Goal: Transaction & Acquisition: Book appointment/travel/reservation

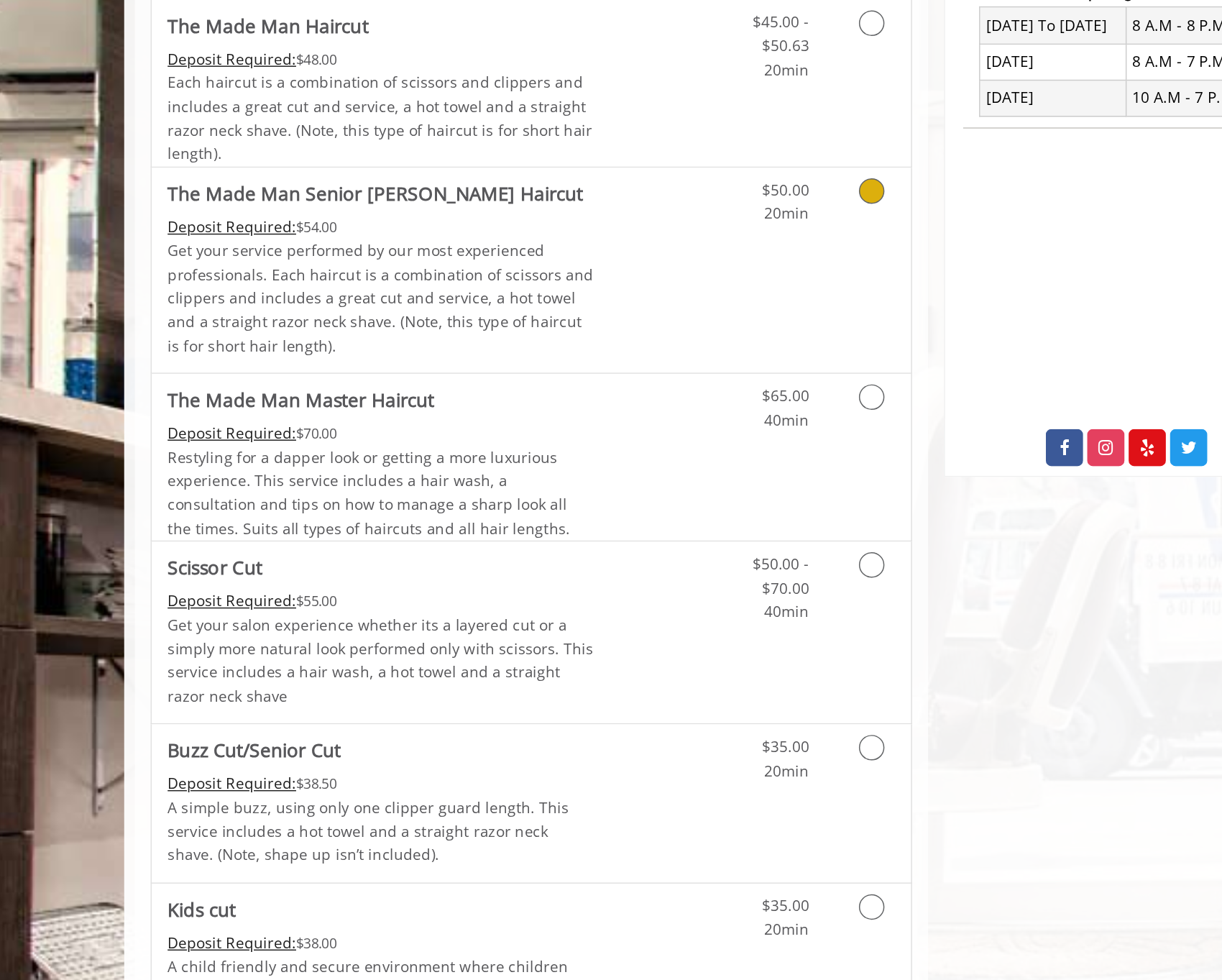
scroll to position [201, 0]
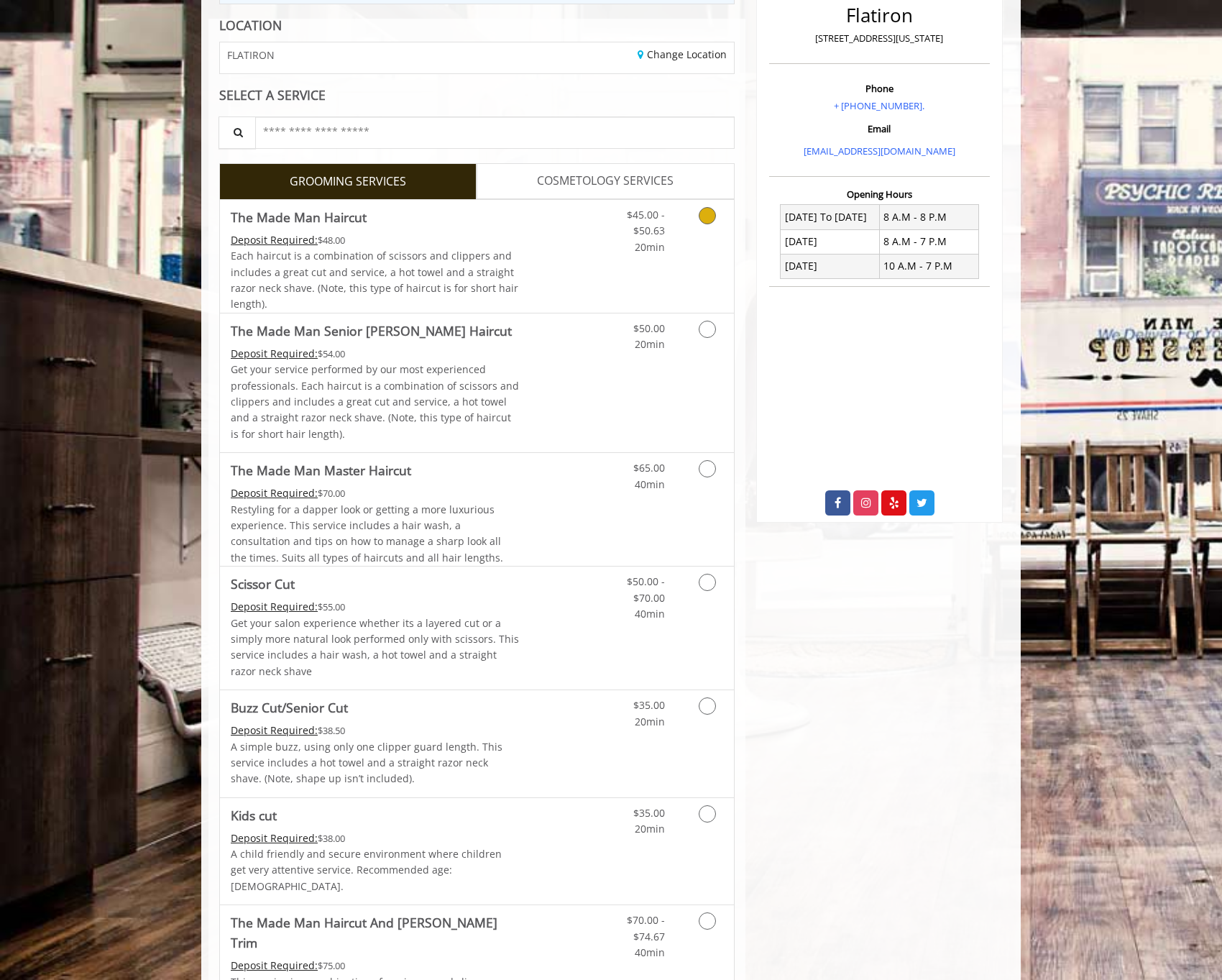
click at [473, 255] on span "Each haircut is a combination of scissors and clippers and includes a great cut…" at bounding box center [374, 280] width 287 height 62
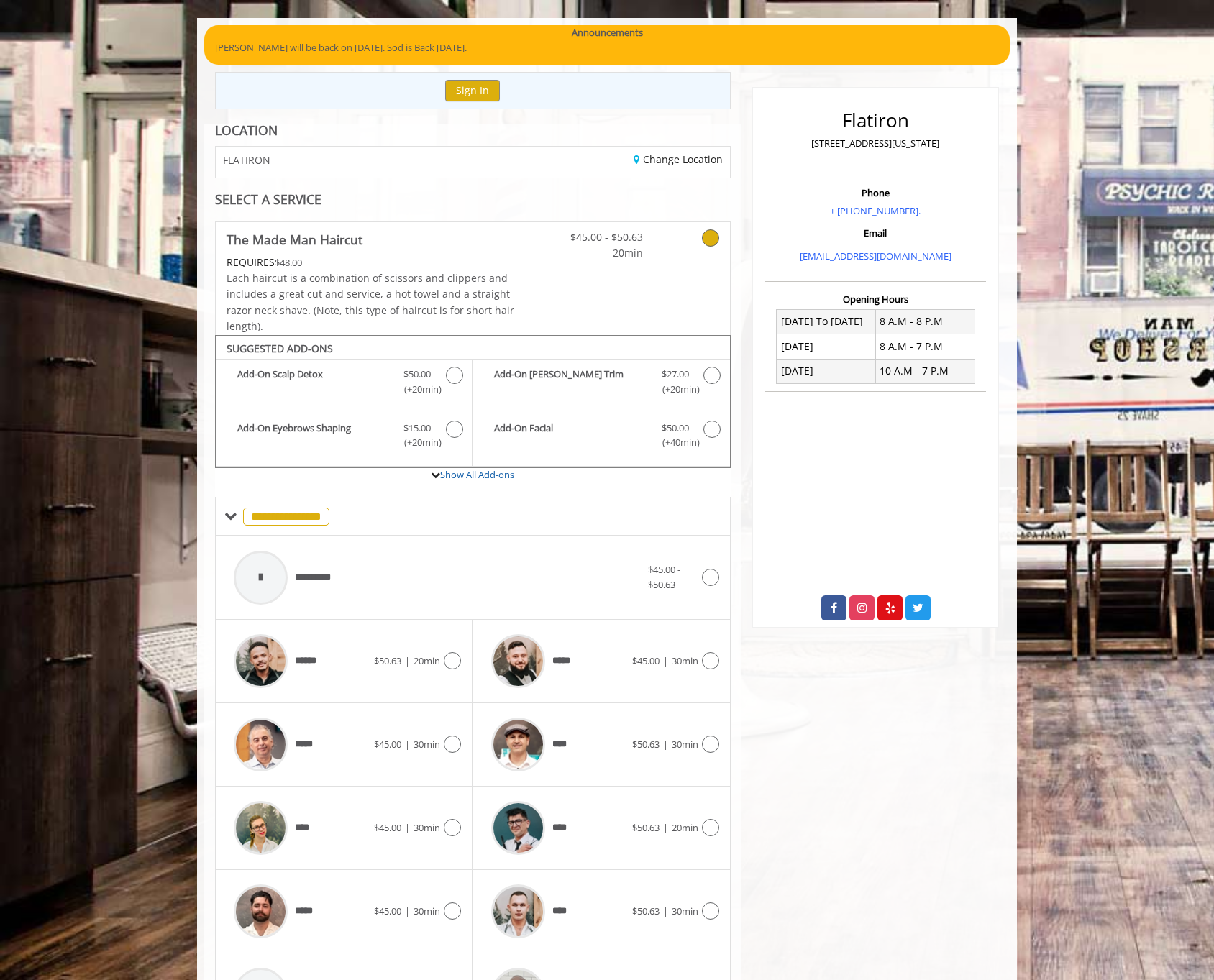
scroll to position [92, 0]
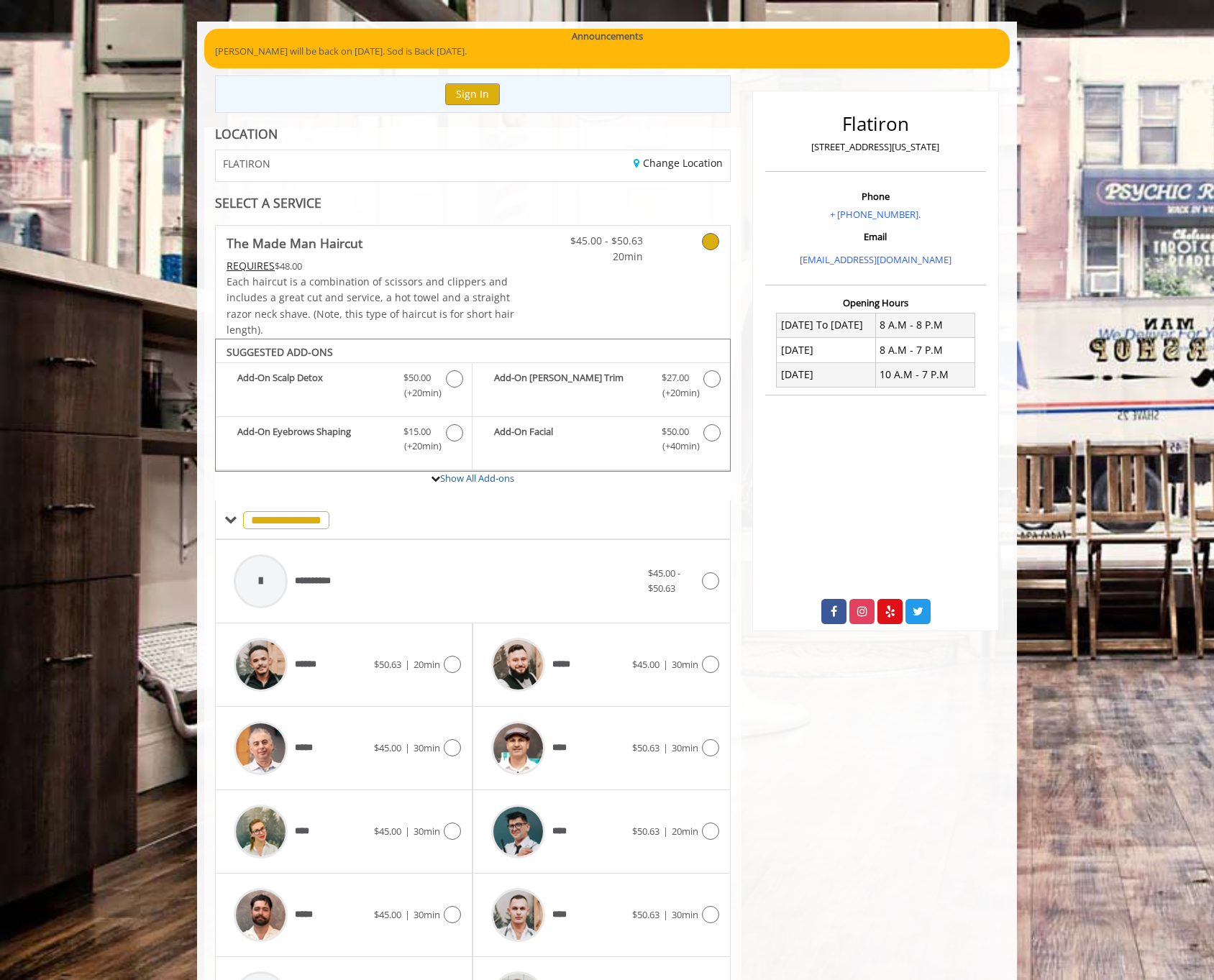
click at [372, 170] on div "FLATIRON" at bounding box center [338, 165] width 268 height 31
click at [672, 167] on link "Change Location" at bounding box center [678, 162] width 90 height 14
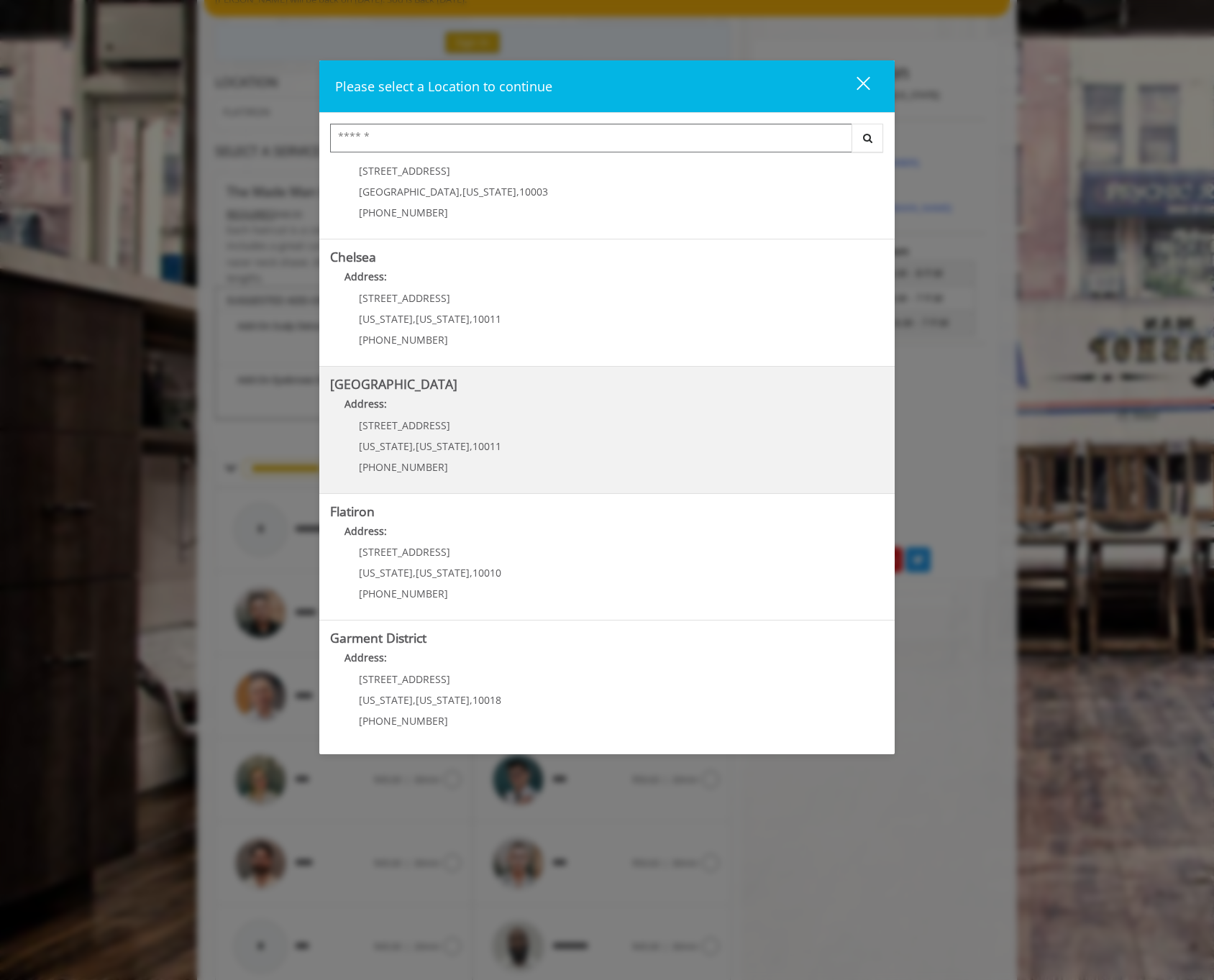
scroll to position [148, 0]
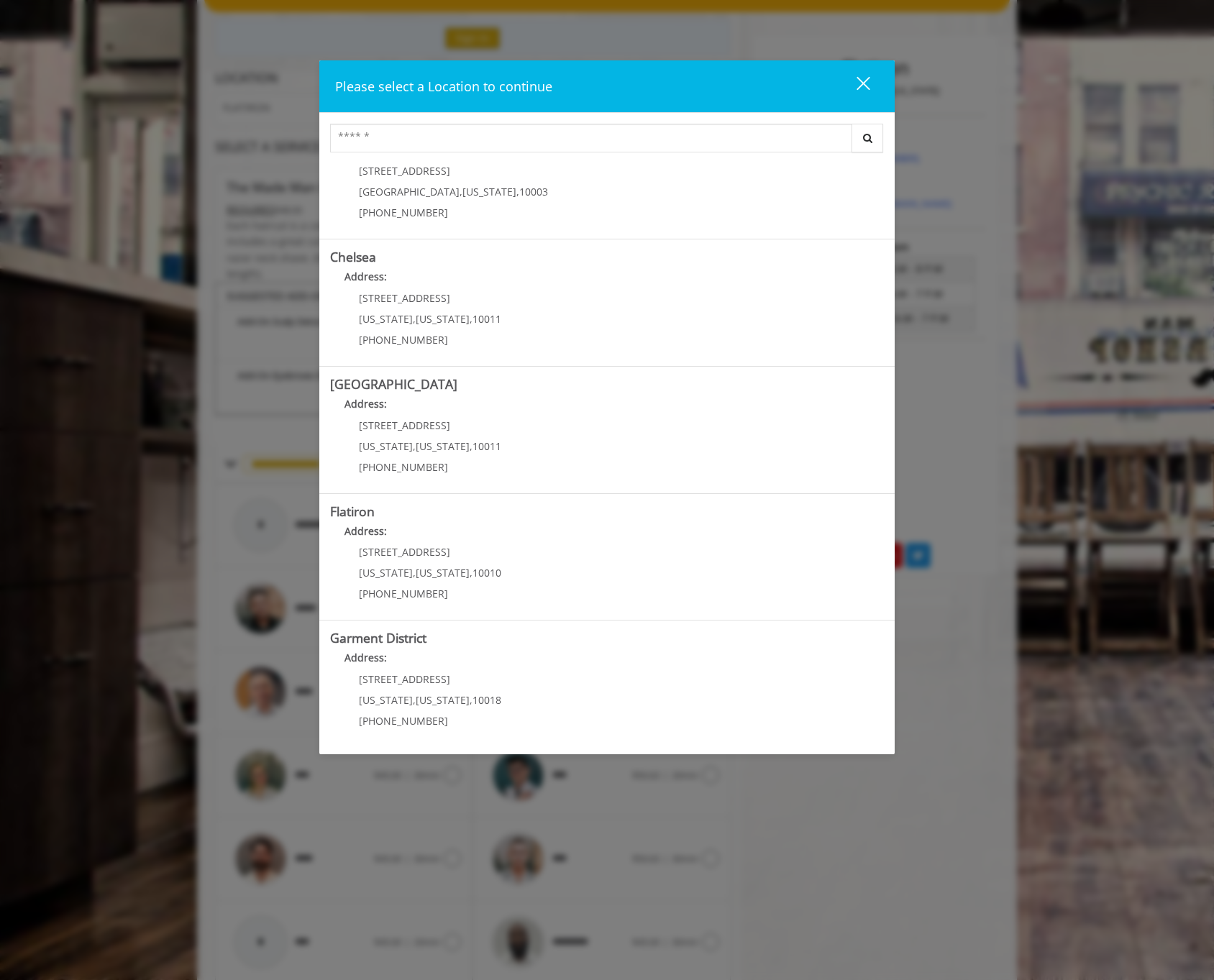
click at [199, 539] on div "Please select a Location to continue close Search [GEOGRAPHIC_DATA] Address: [S…" at bounding box center [607, 490] width 1214 height 980
click at [868, 79] on div "close dialog" at bounding box center [863, 83] width 14 height 14
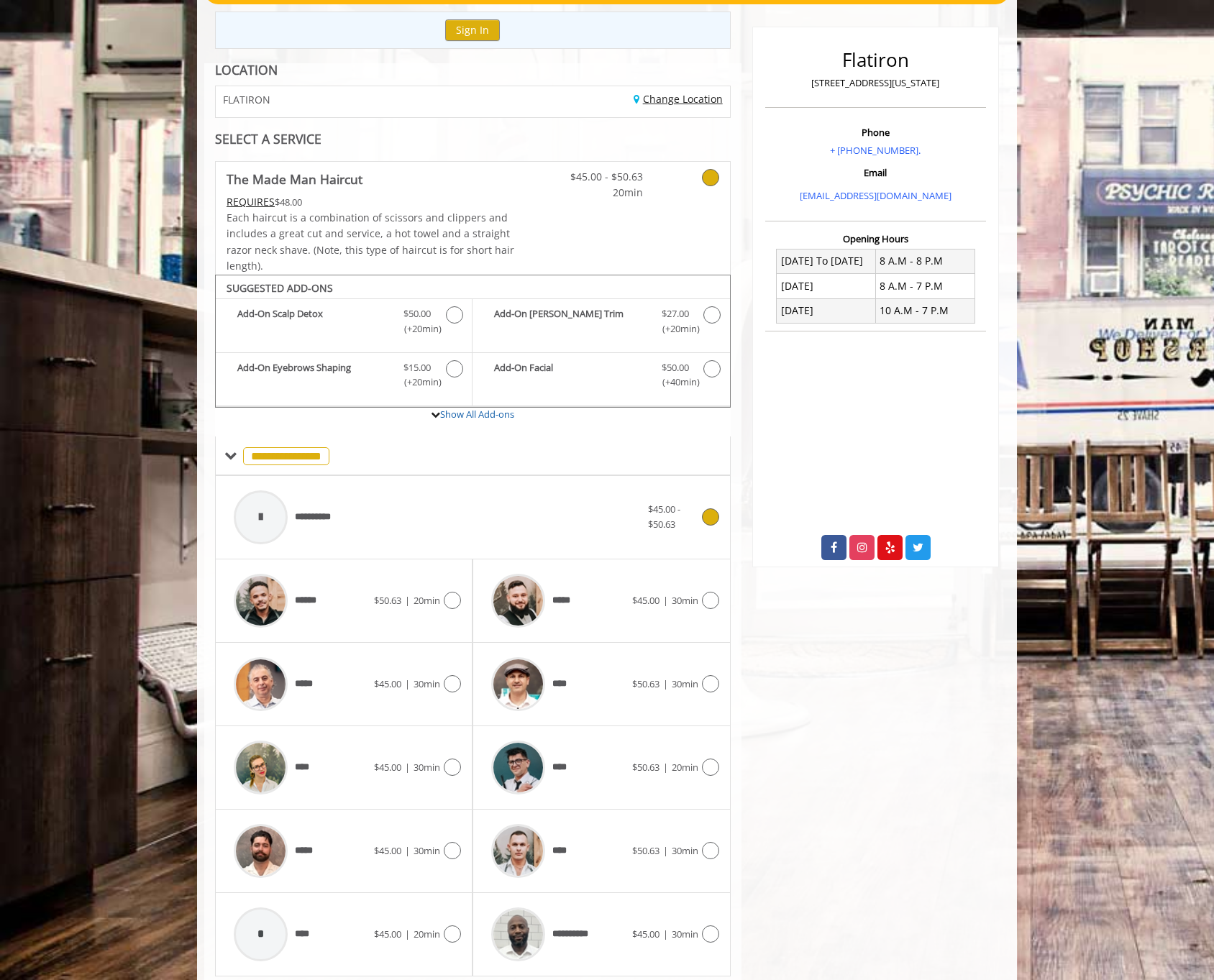
scroll to position [203, 0]
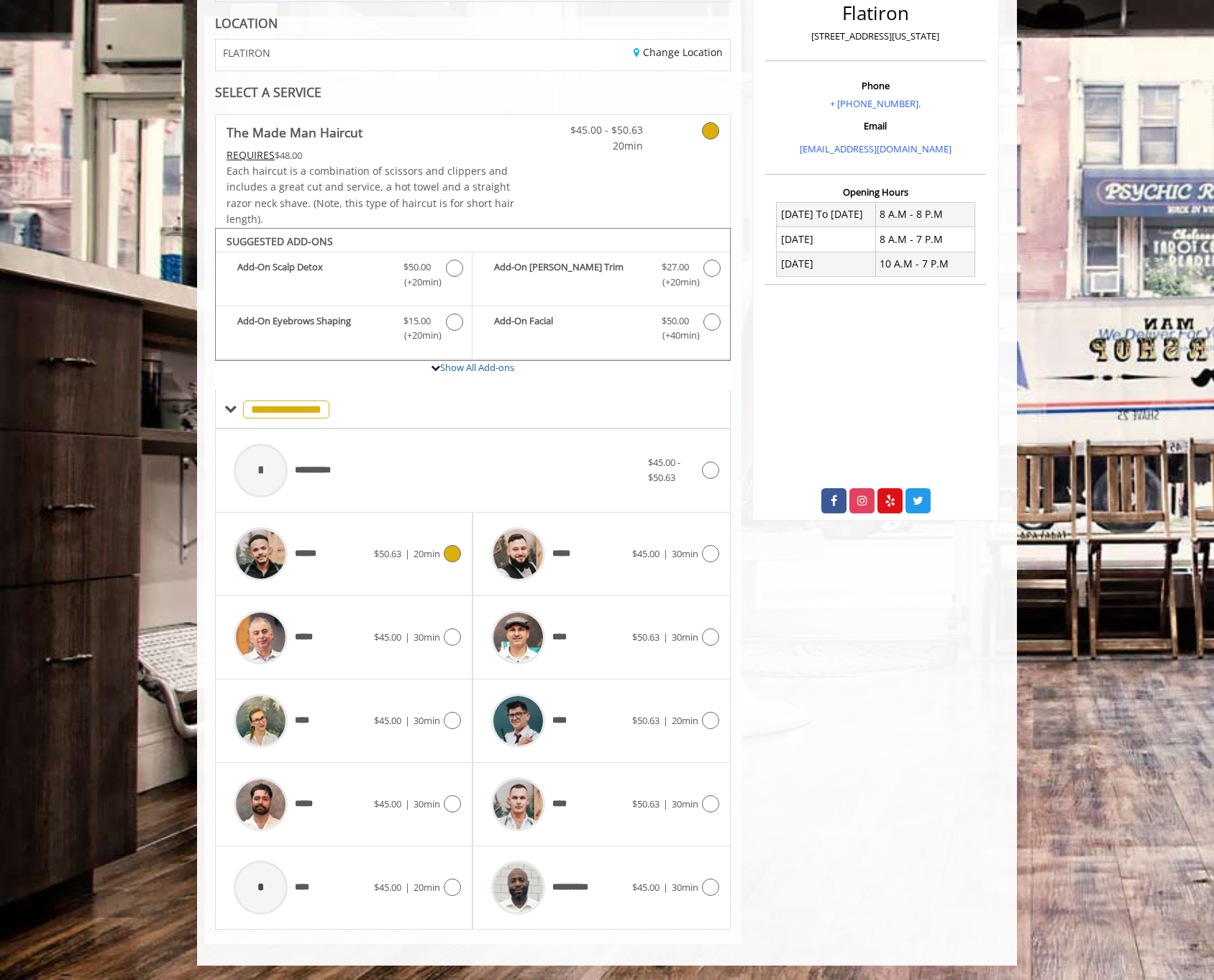
click at [361, 576] on div "******" at bounding box center [300, 554] width 147 height 68
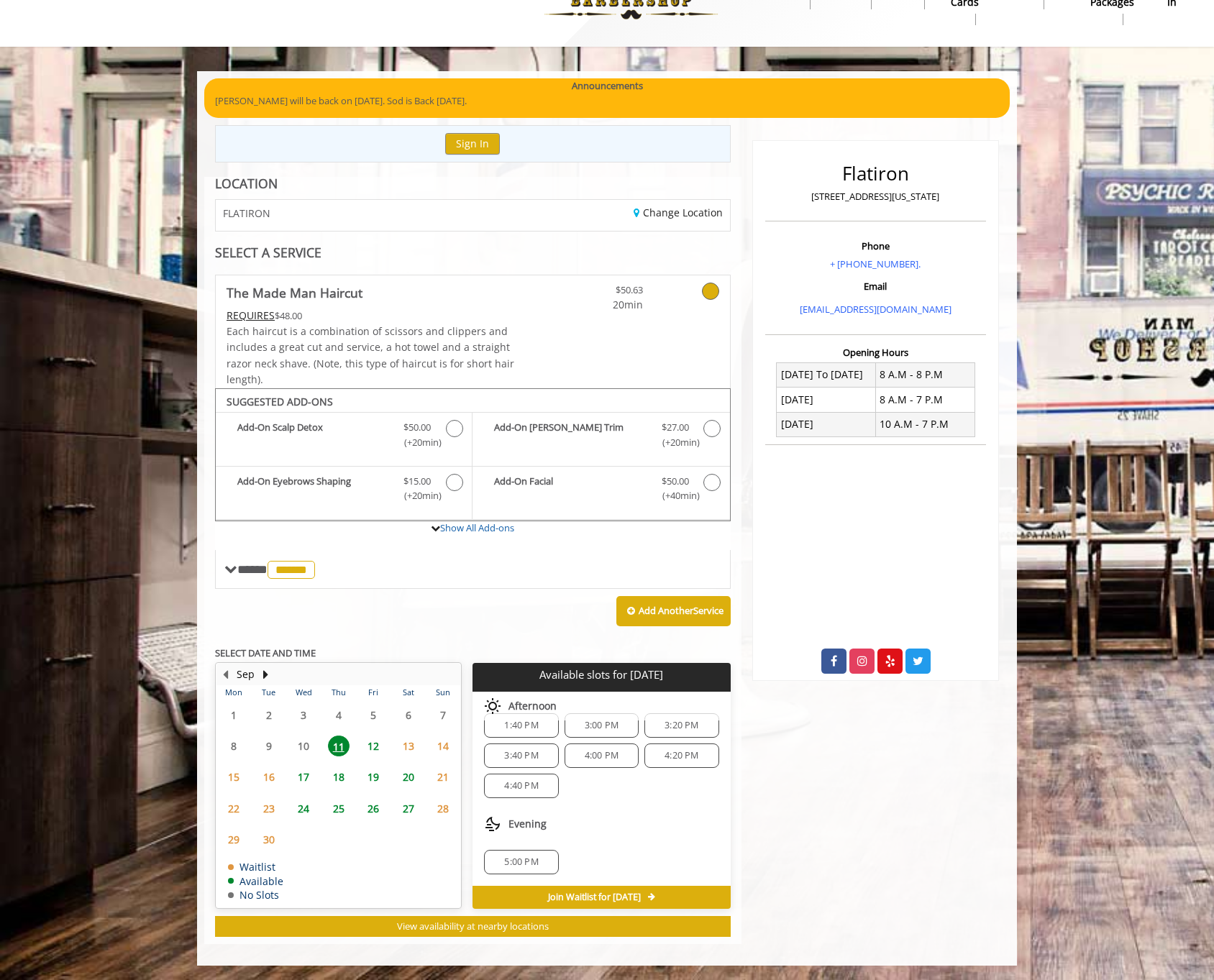
scroll to position [0, 0]
click at [402, 746] on span "13" at bounding box center [408, 746] width 22 height 21
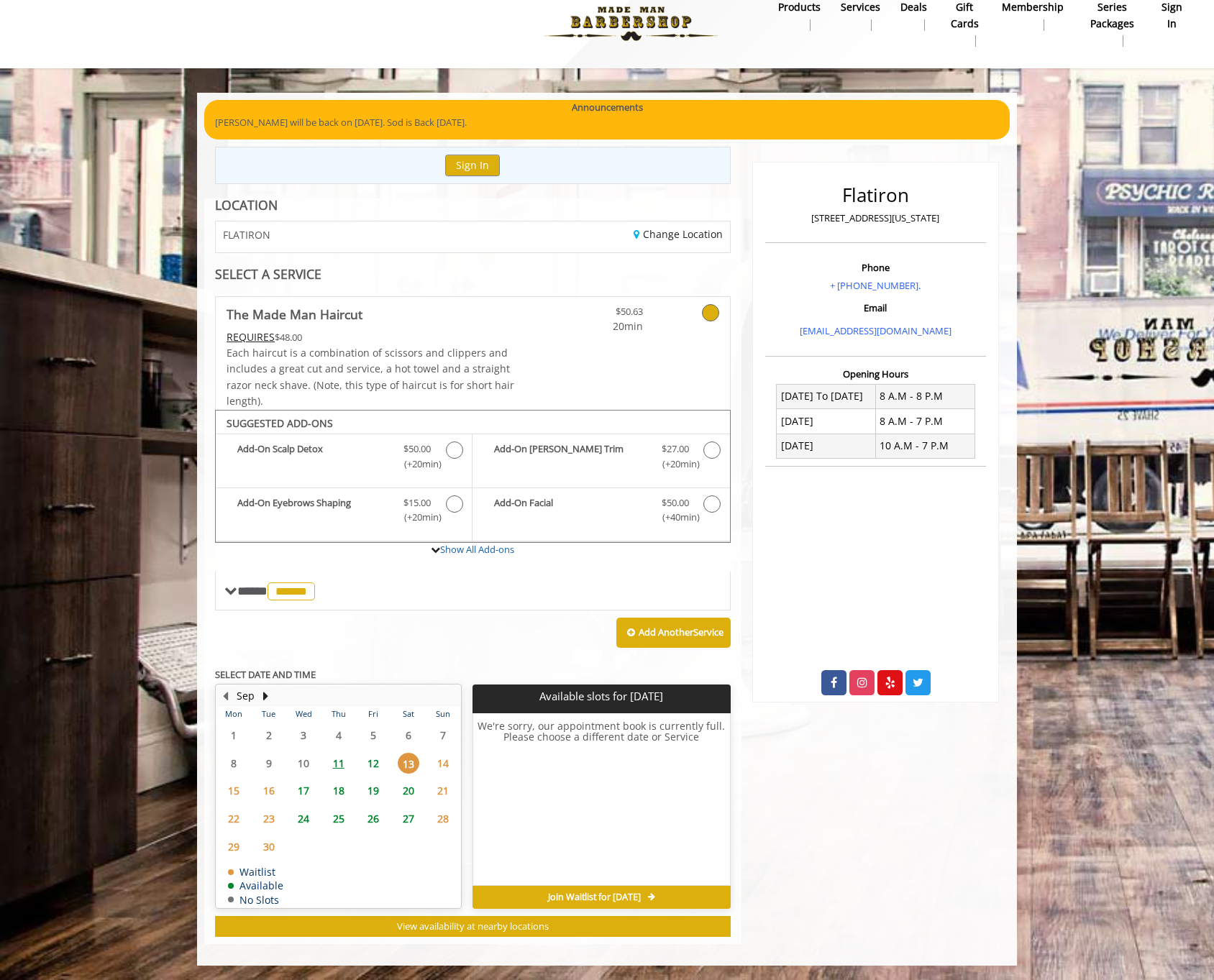
click at [377, 763] on span "12" at bounding box center [373, 763] width 22 height 21
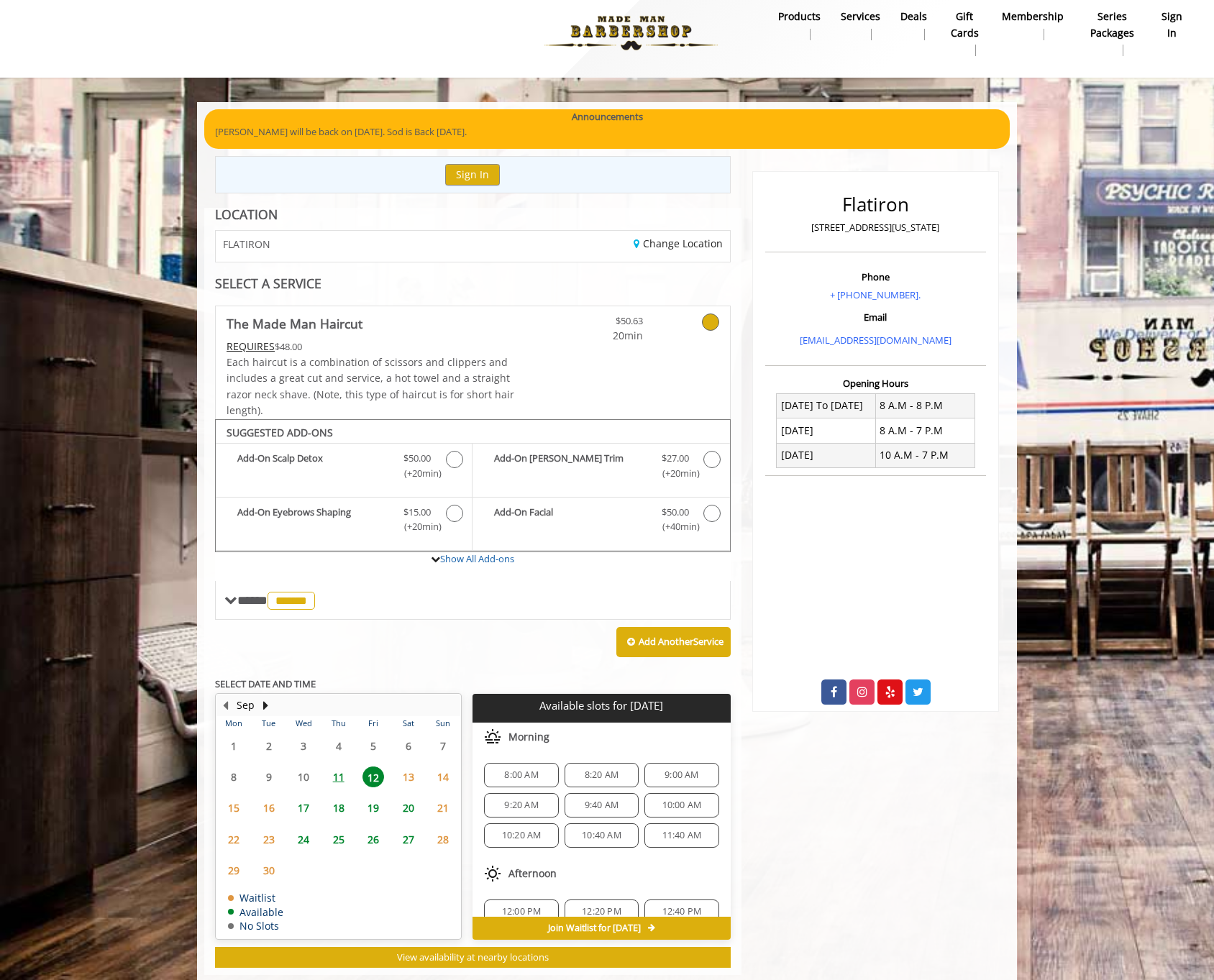
scroll to position [7, 0]
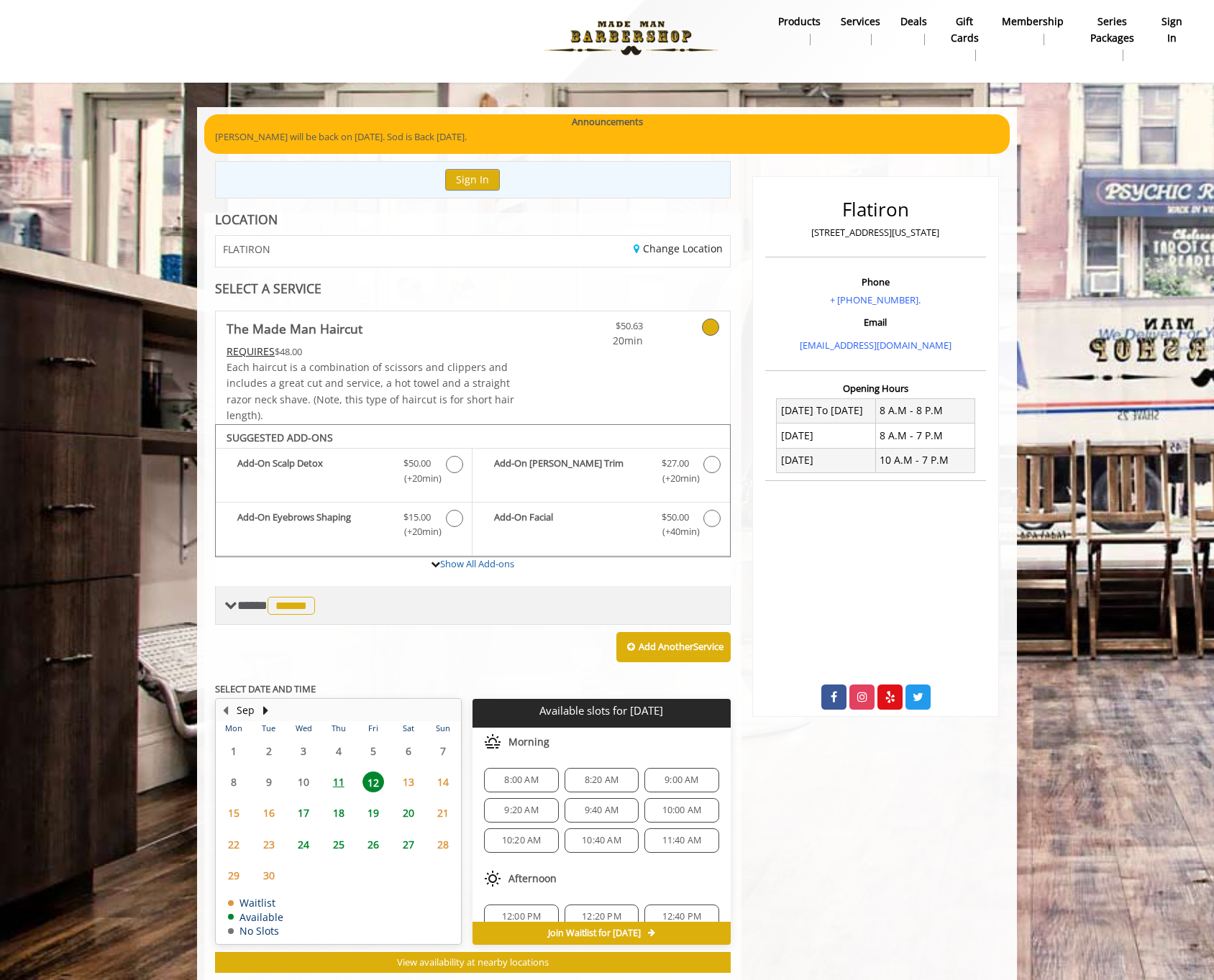
click at [235, 601] on span at bounding box center [230, 605] width 13 height 13
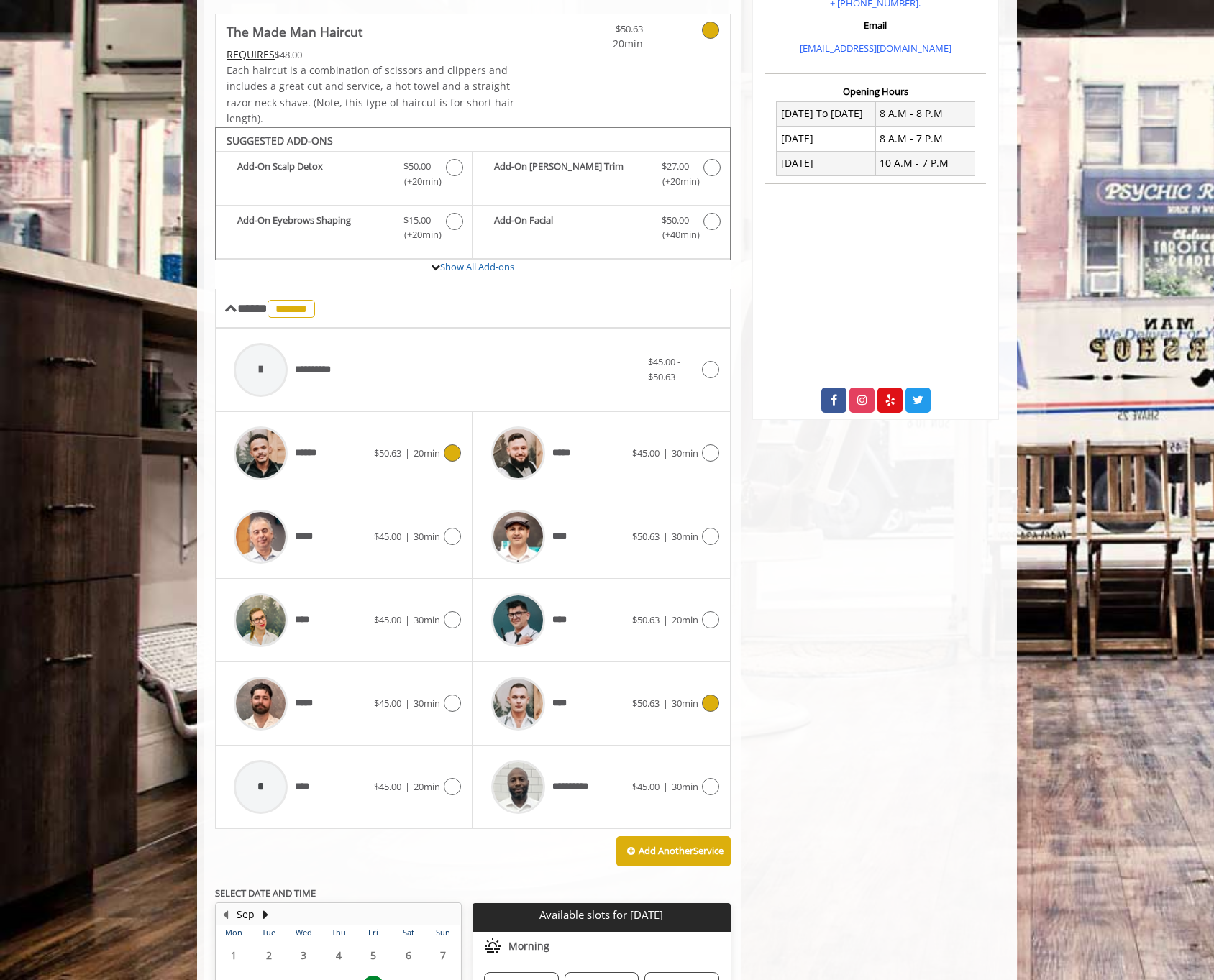
scroll to position [471, 0]
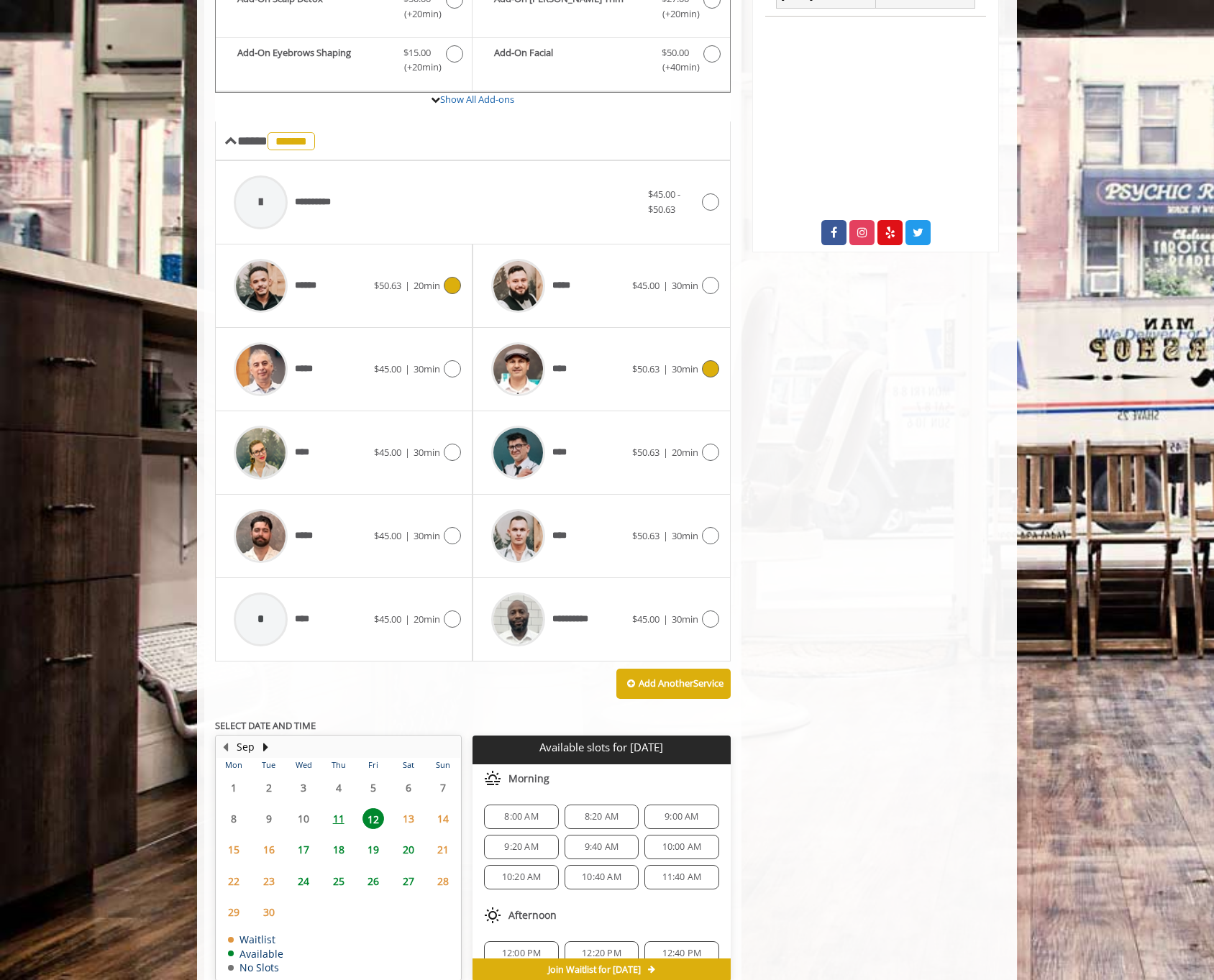
click at [587, 370] on div "****" at bounding box center [557, 369] width 147 height 68
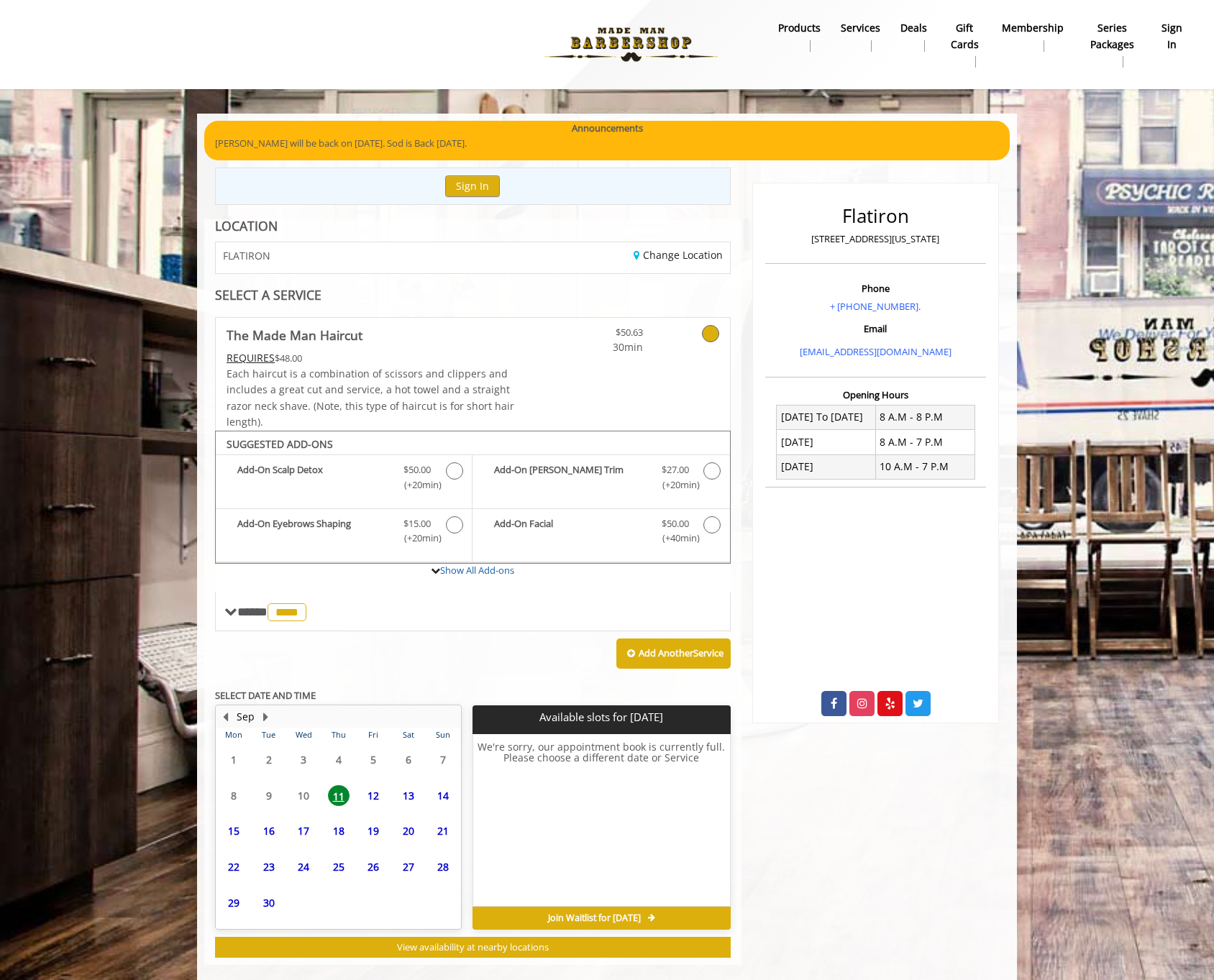
scroll to position [21, 0]
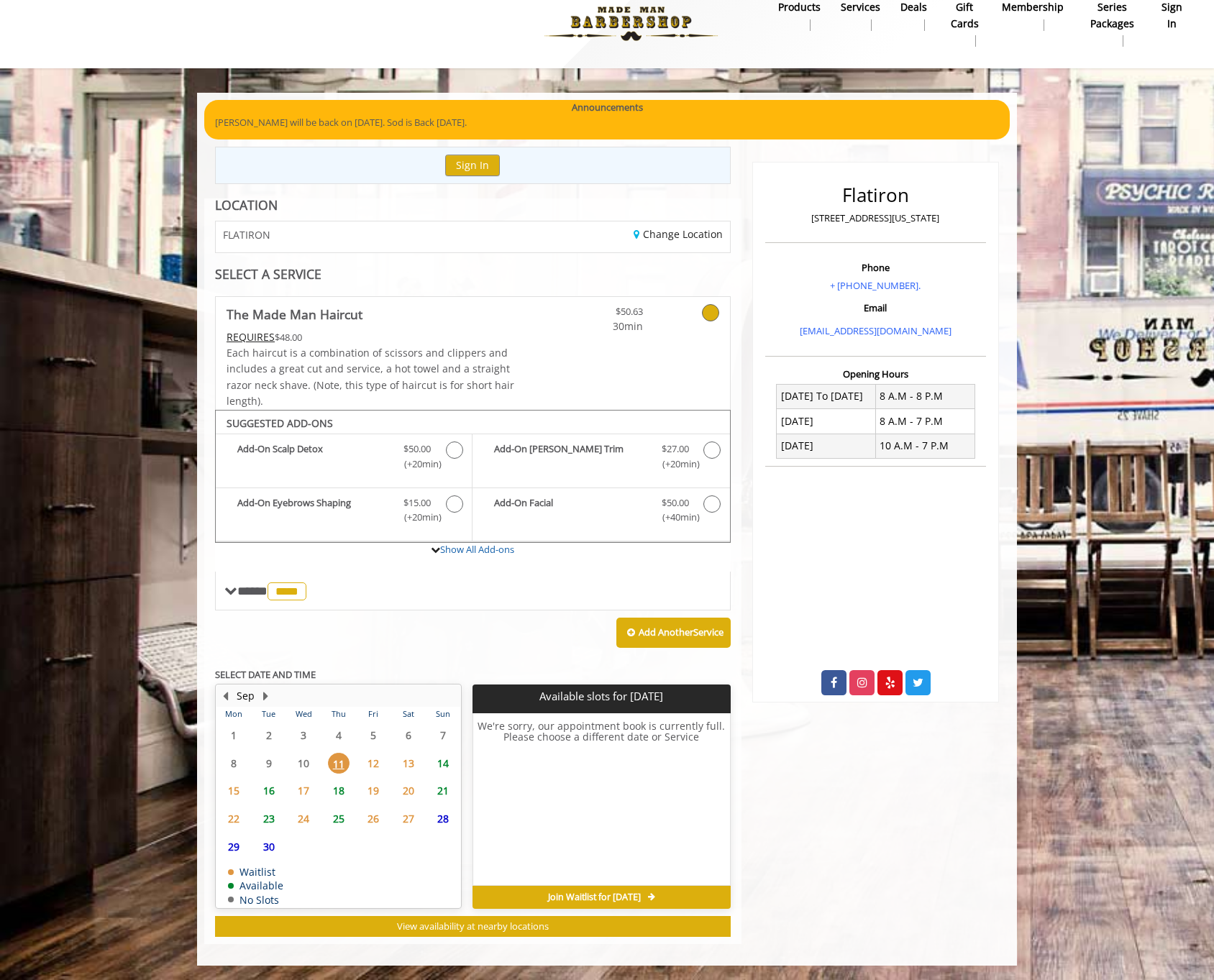
click at [370, 767] on span "12" at bounding box center [373, 763] width 22 height 21
click at [262, 596] on span "**** **** ********" at bounding box center [273, 590] width 73 height 13
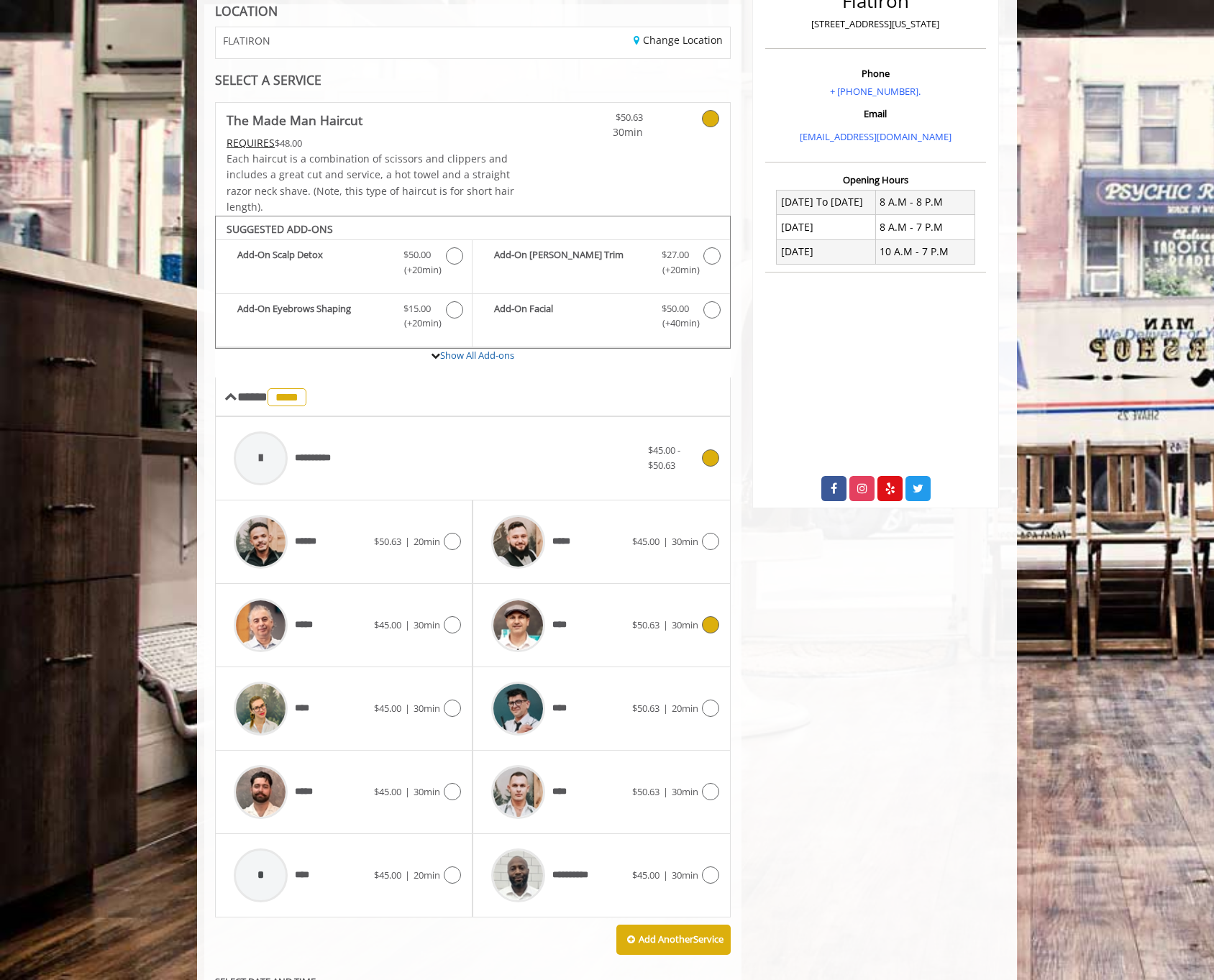
scroll to position [235, 0]
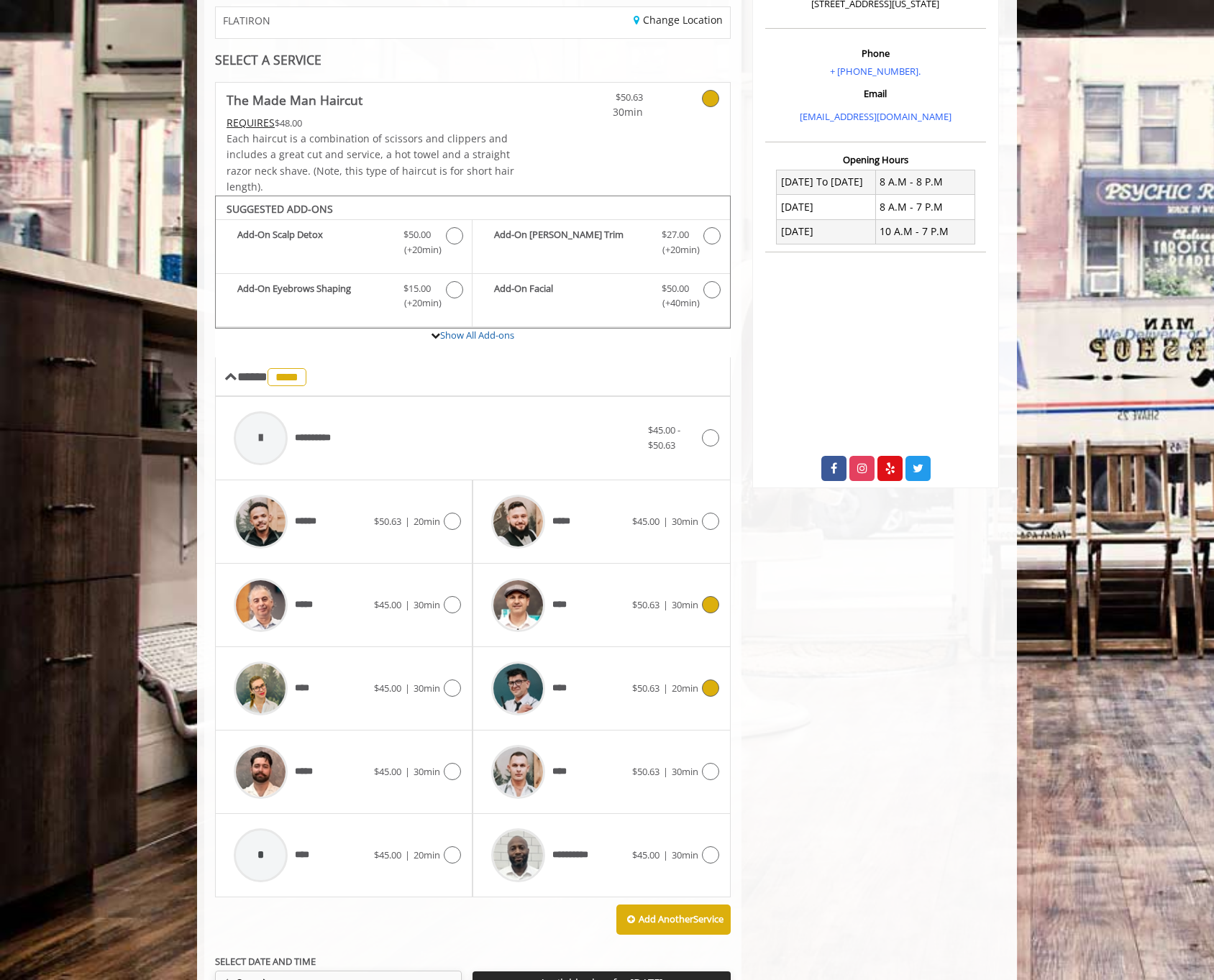
click at [554, 670] on span "****" at bounding box center [527, 688] width 86 height 68
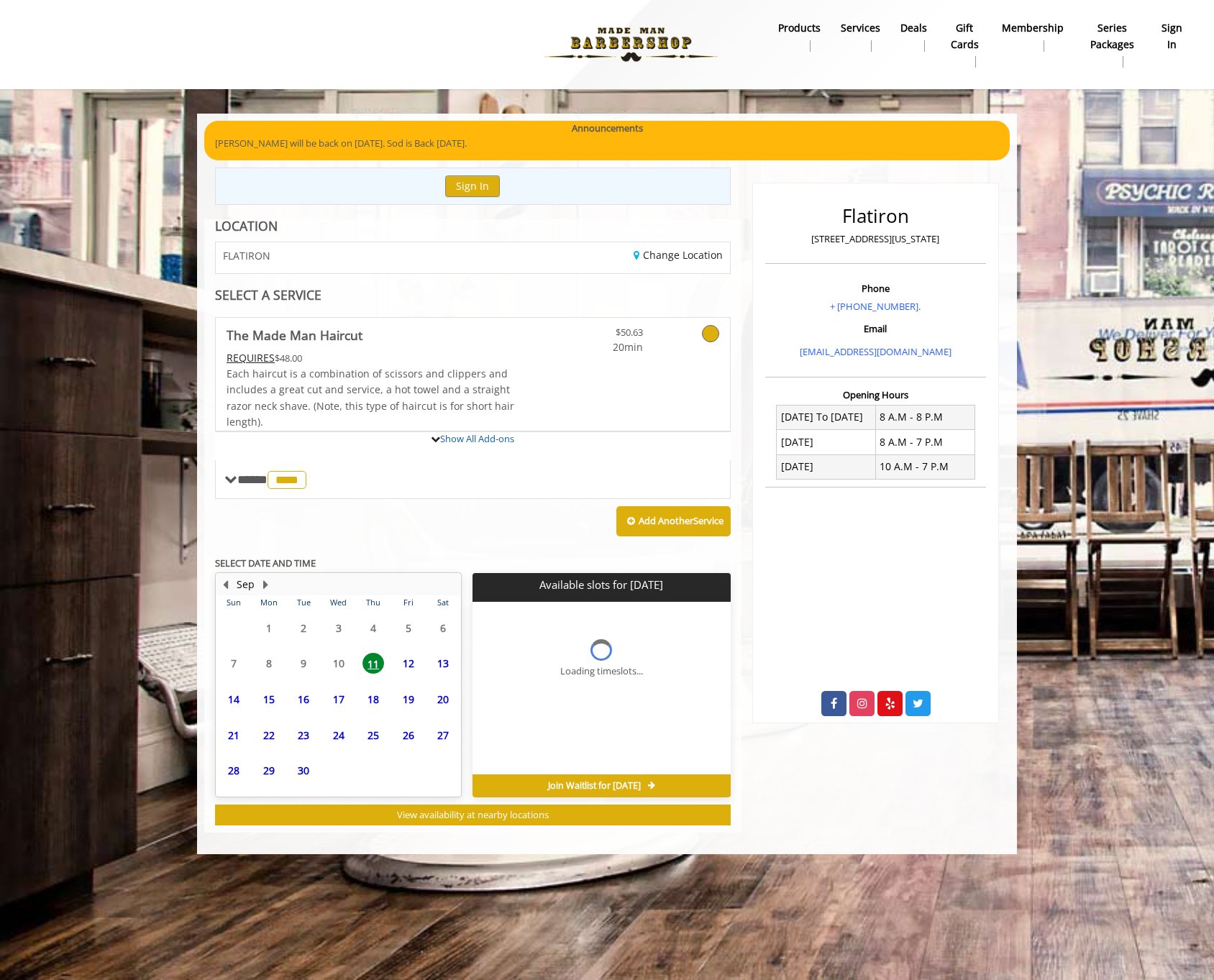
scroll to position [0, 0]
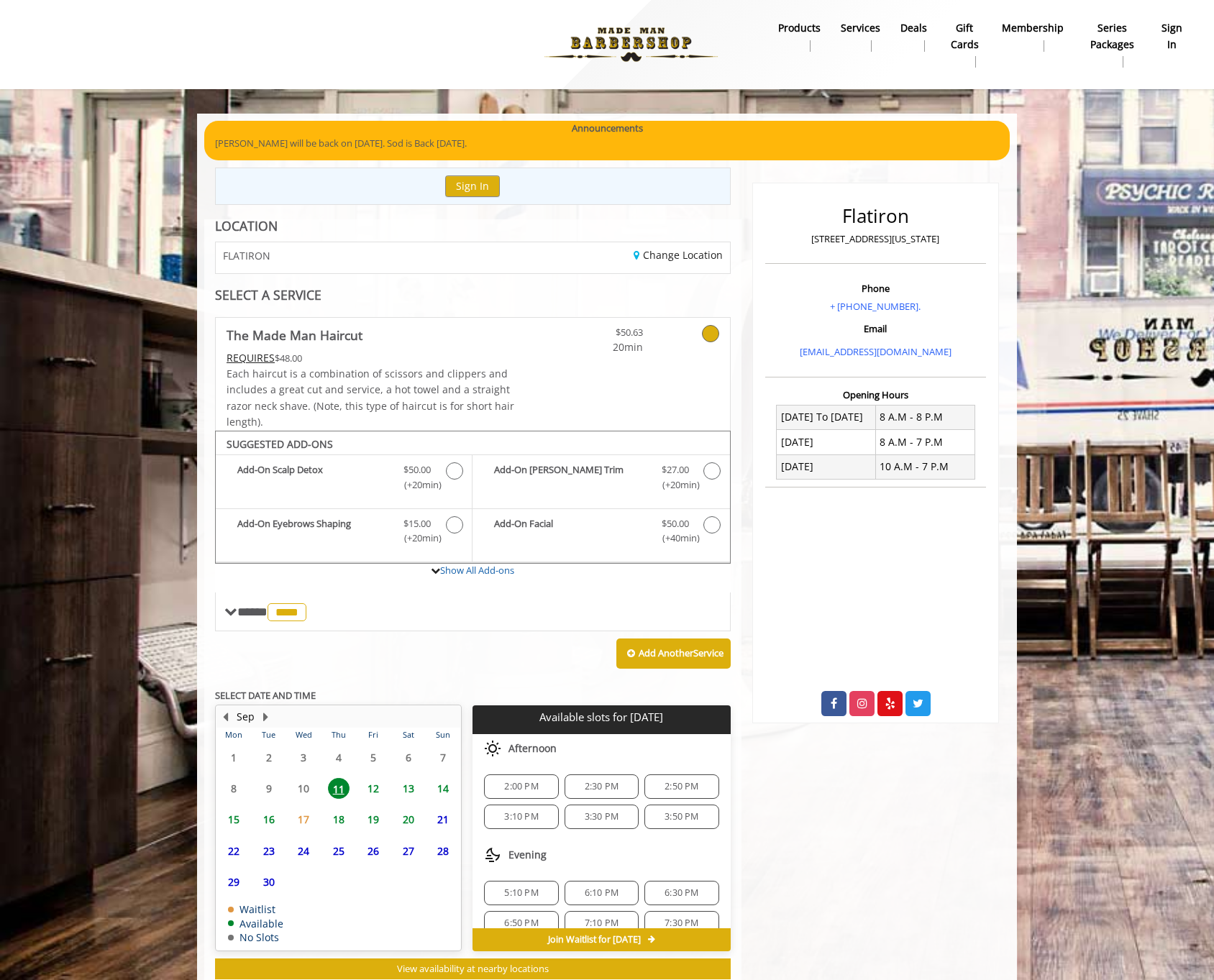
click at [371, 794] on span "12" at bounding box center [373, 788] width 22 height 21
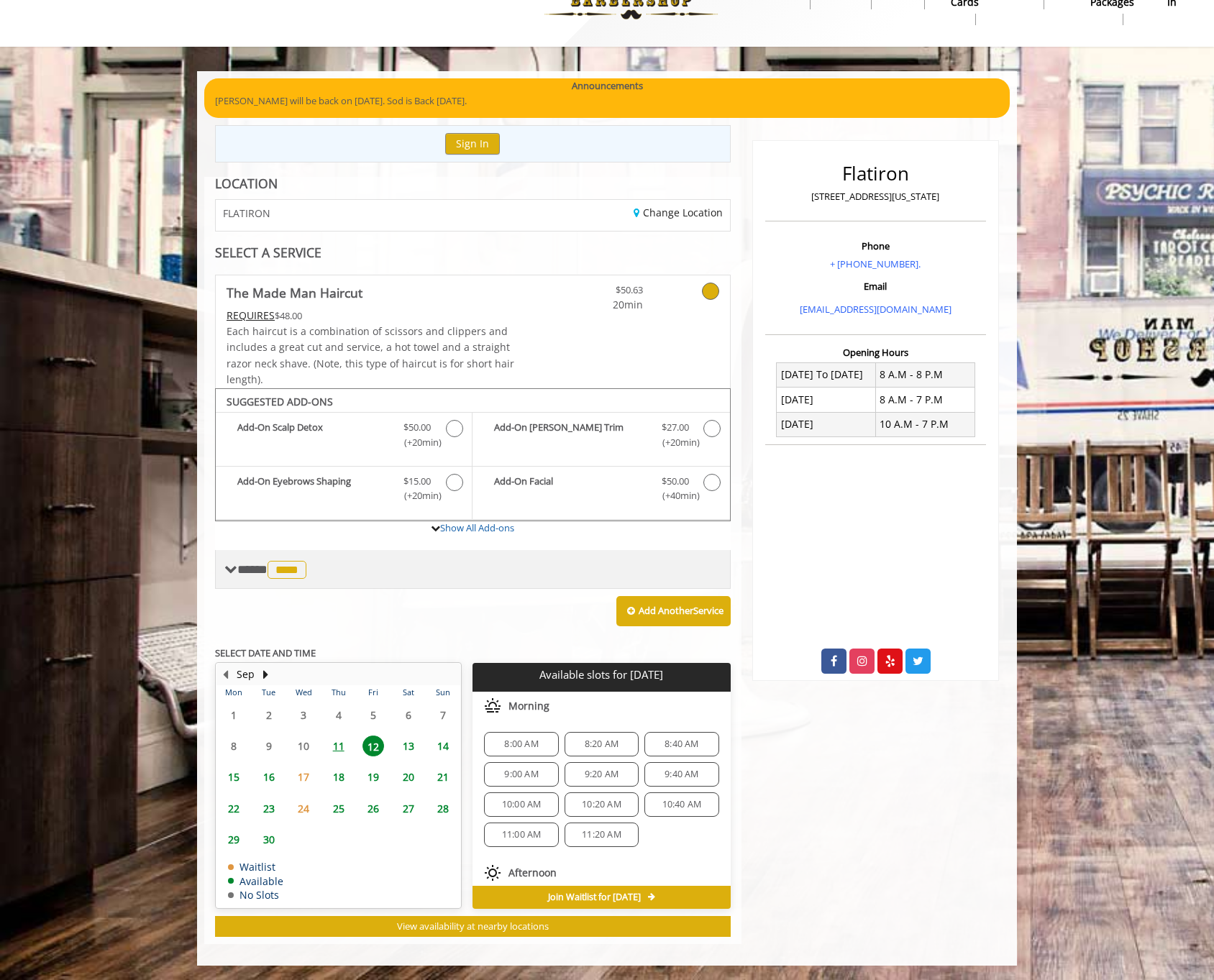
click at [258, 568] on span "**** **** ********" at bounding box center [273, 569] width 73 height 13
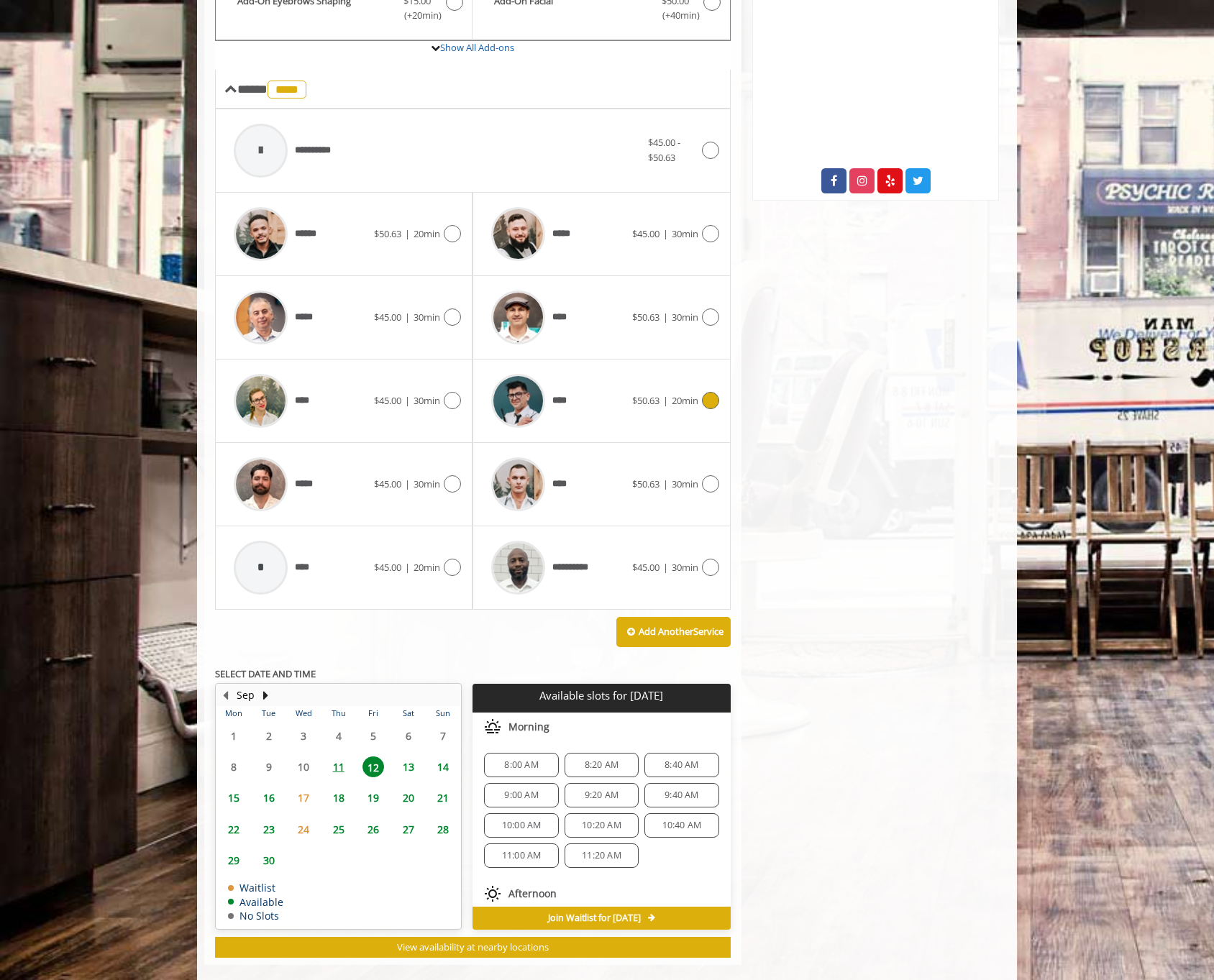
scroll to position [526, 0]
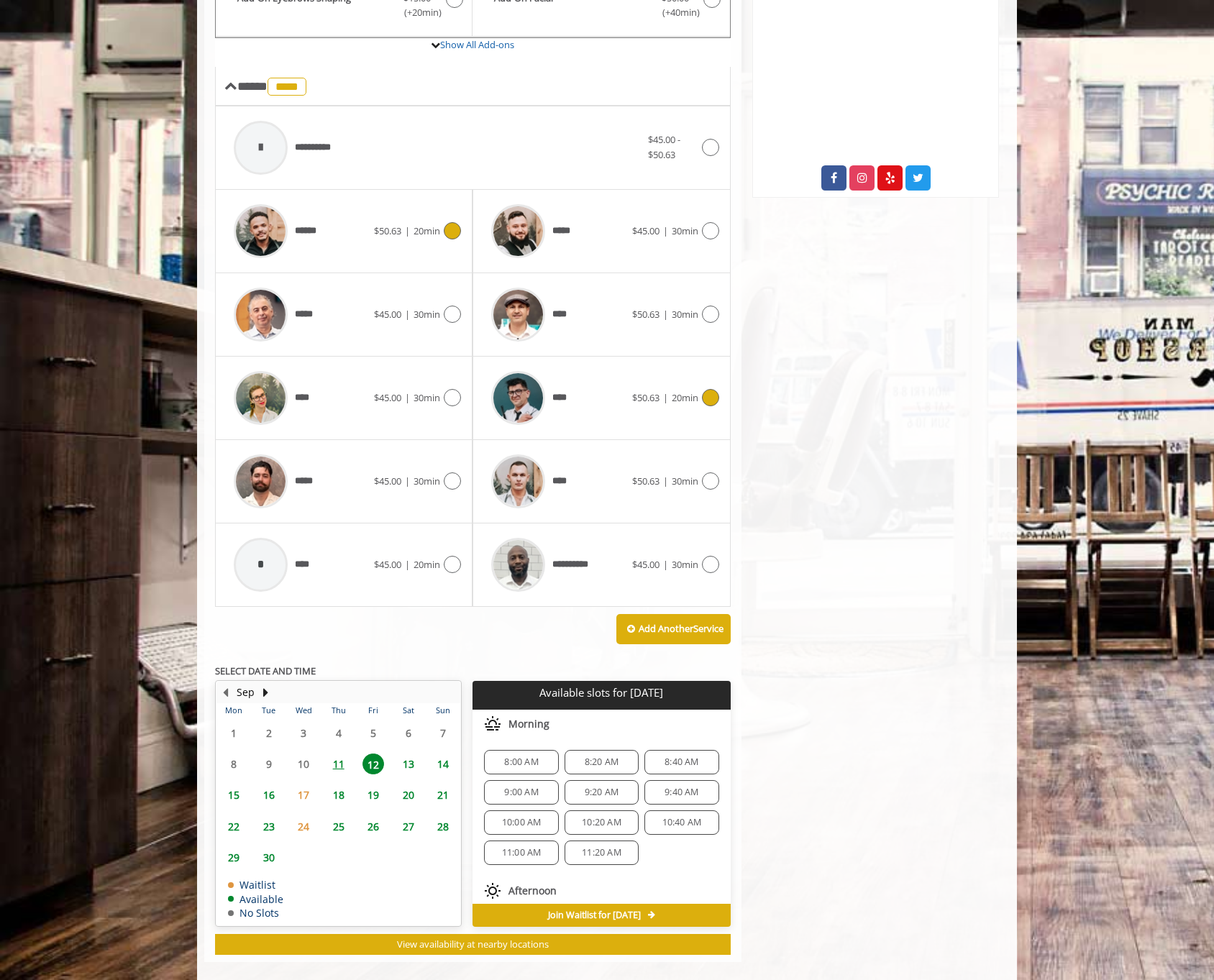
click at [422, 240] on div "****** $50.63 | 20min" at bounding box center [344, 231] width 235 height 68
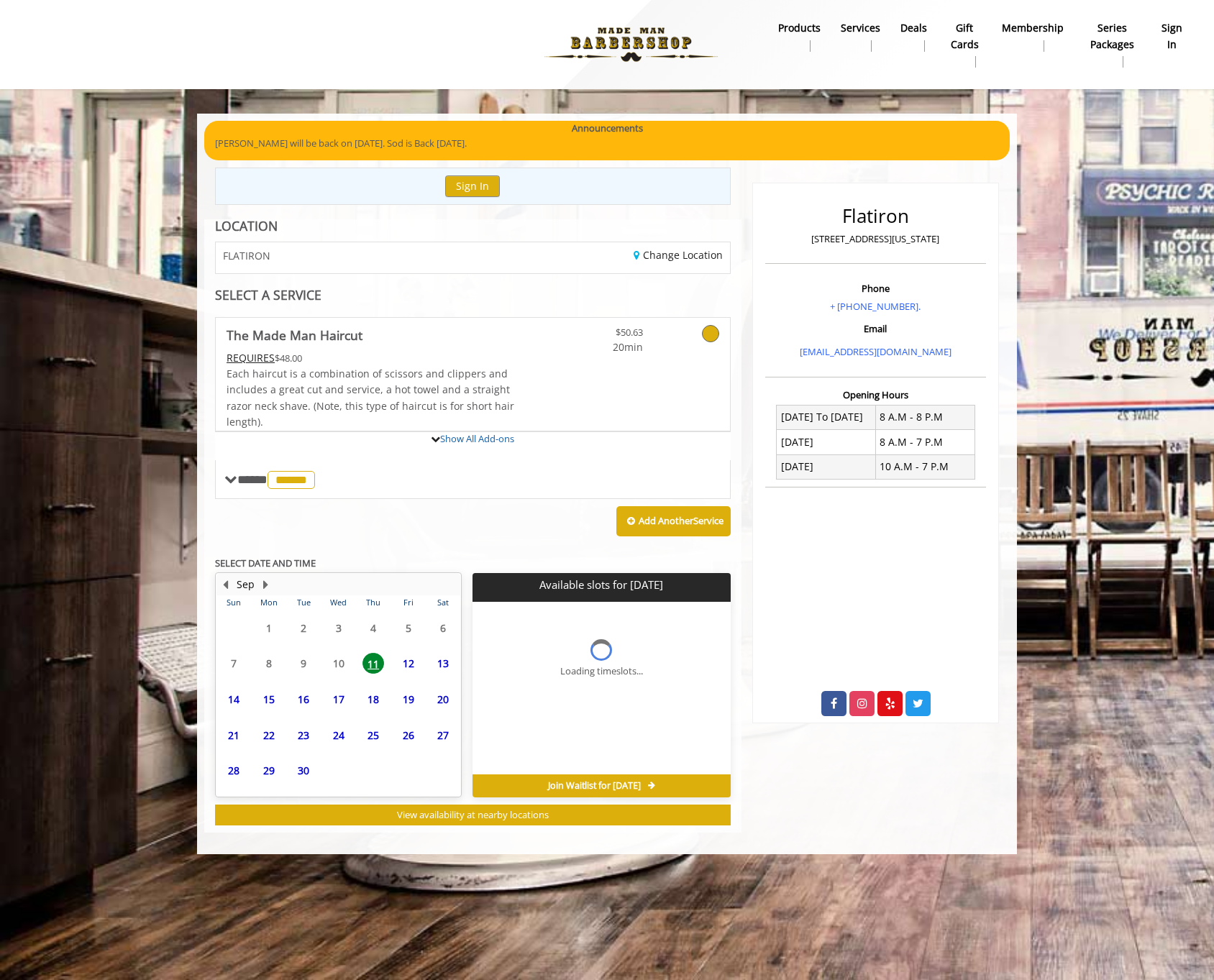
scroll to position [0, 0]
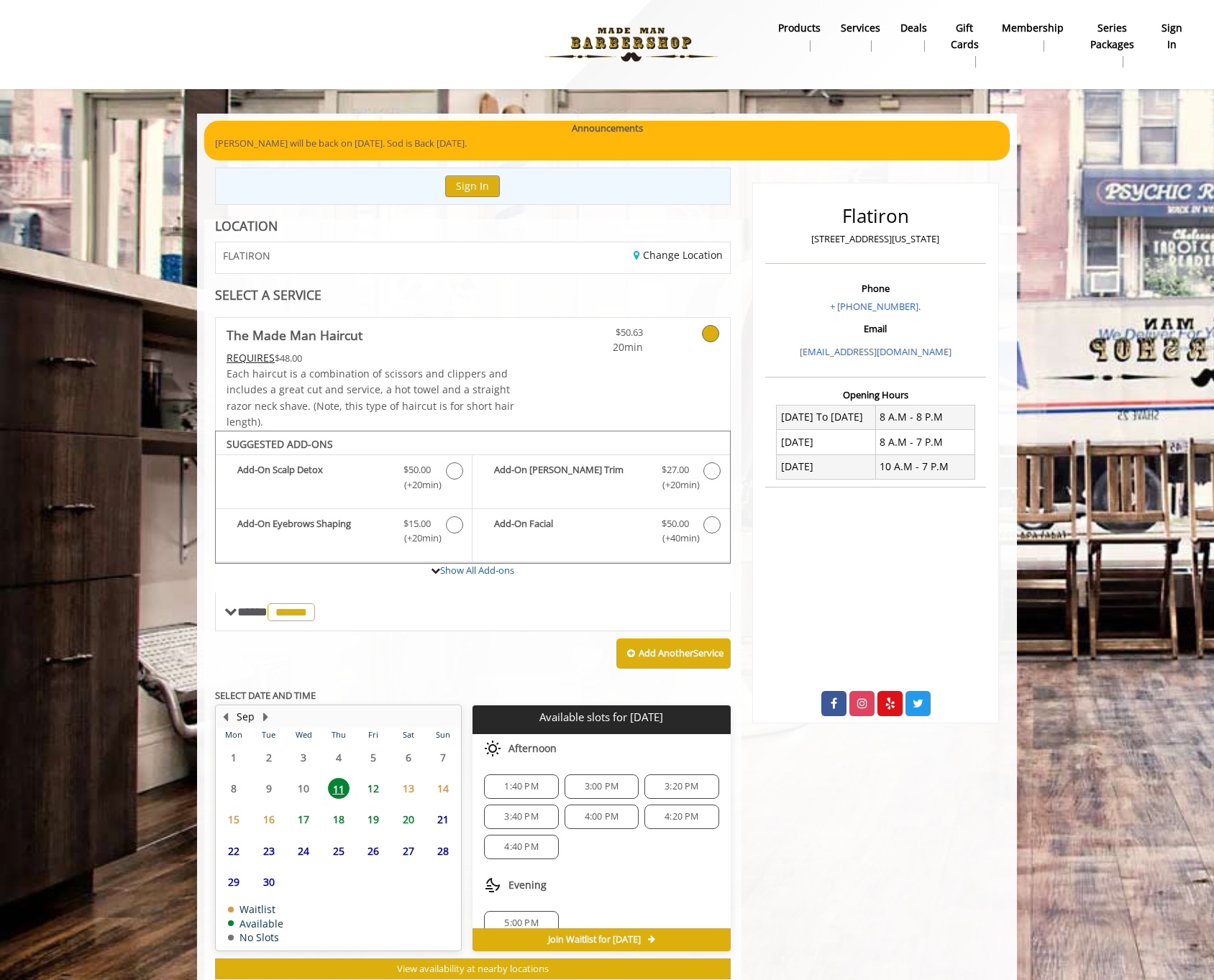
click at [369, 786] on span "12" at bounding box center [373, 788] width 22 height 21
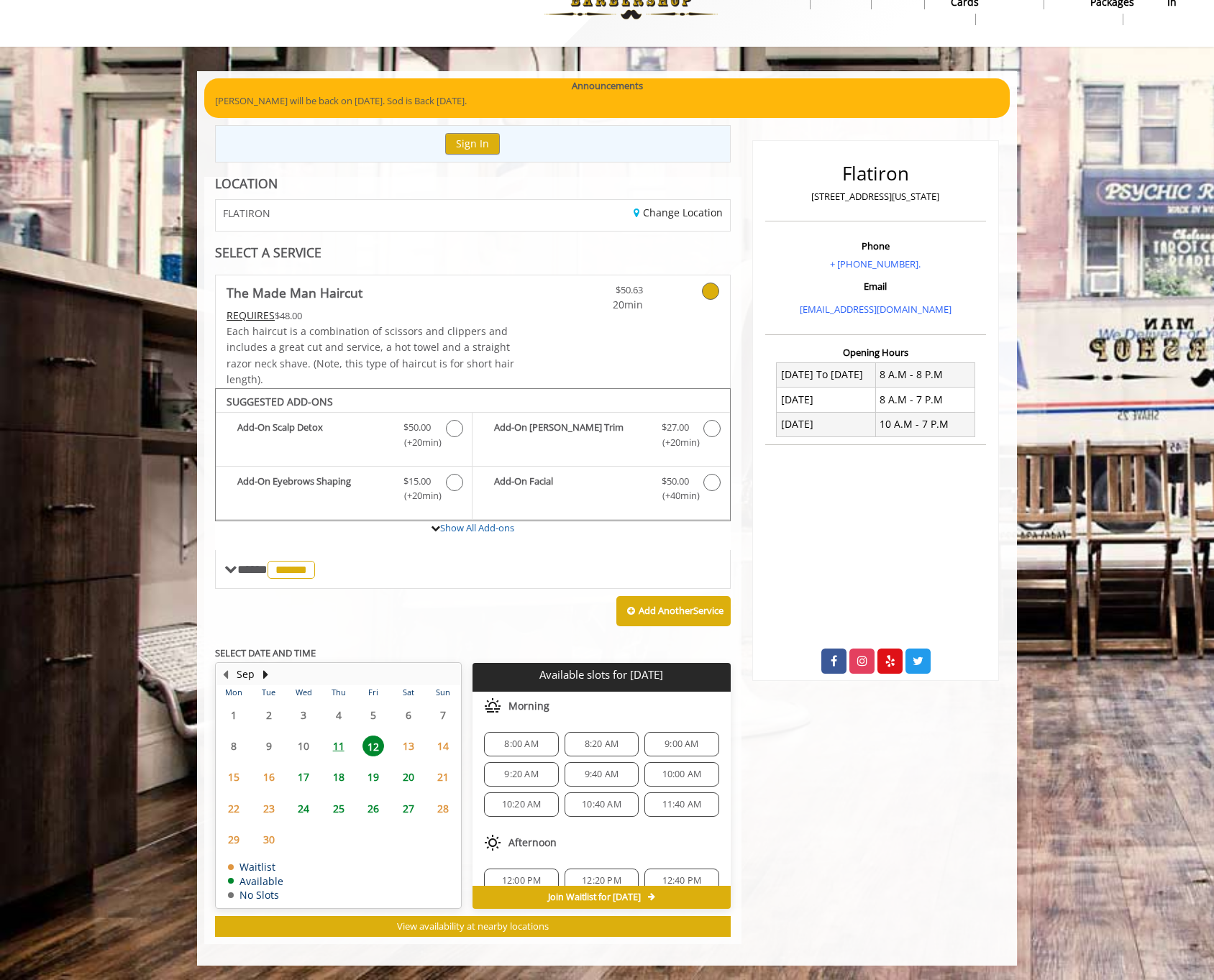
scroll to position [23, 0]
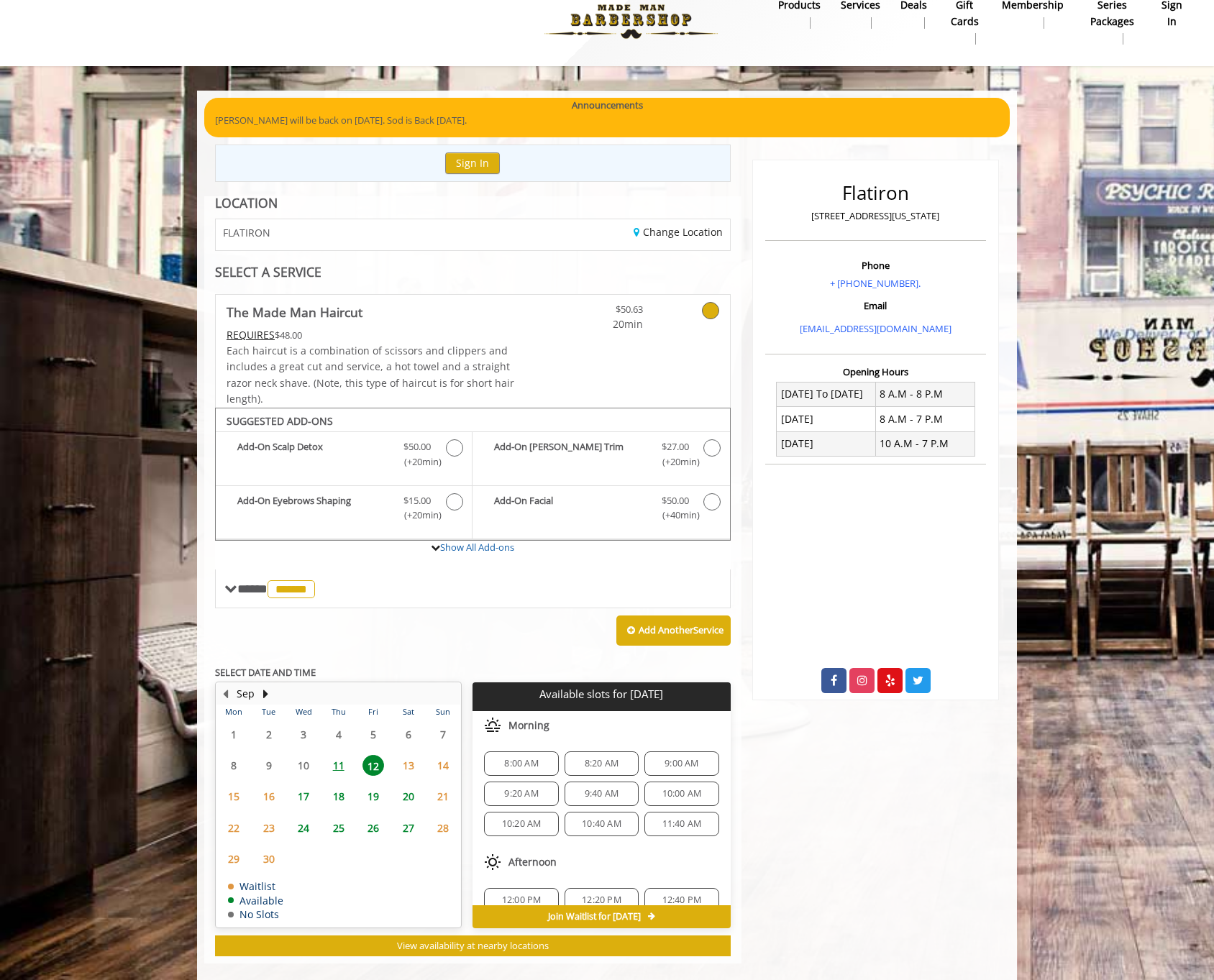
click at [690, 766] on span "9:00 AM" at bounding box center [681, 763] width 34 height 11
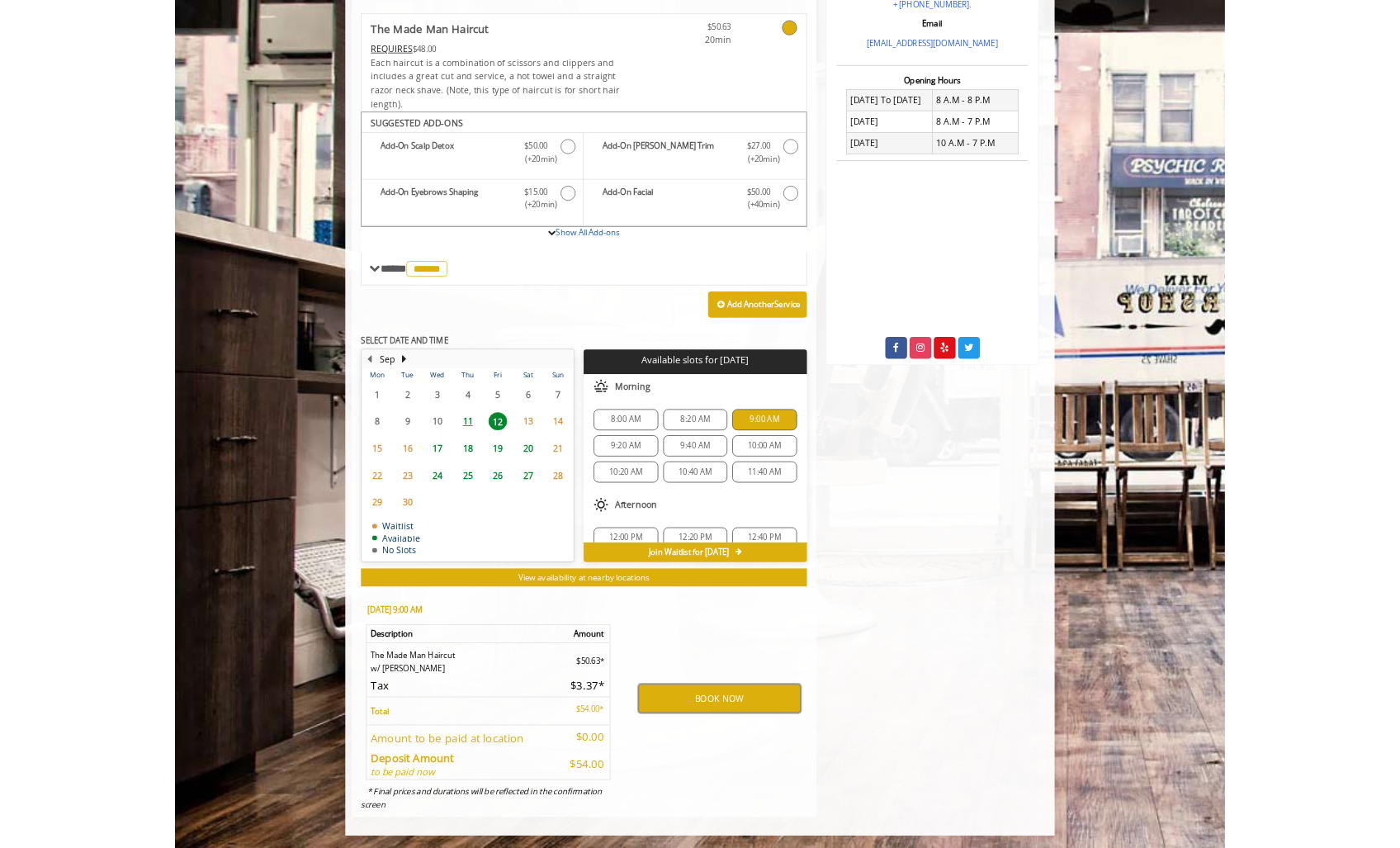
scroll to position [346, 0]
